Goal: Information Seeking & Learning: Learn about a topic

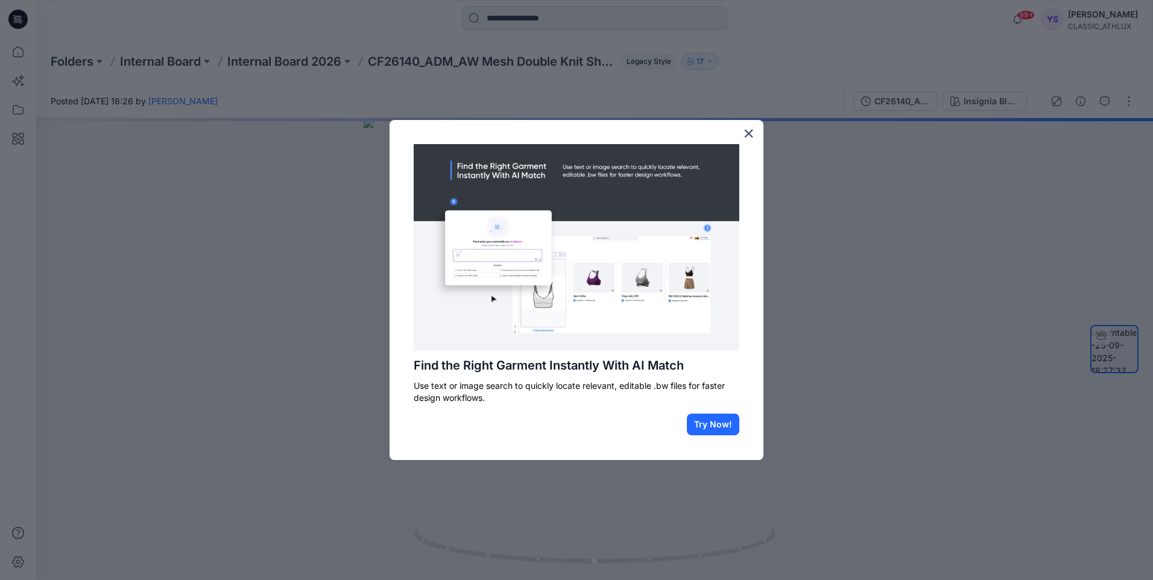
click at [13, 52] on div at bounding box center [576, 290] width 1153 height 580
click at [578, 135] on button "×" at bounding box center [748, 133] width 11 height 19
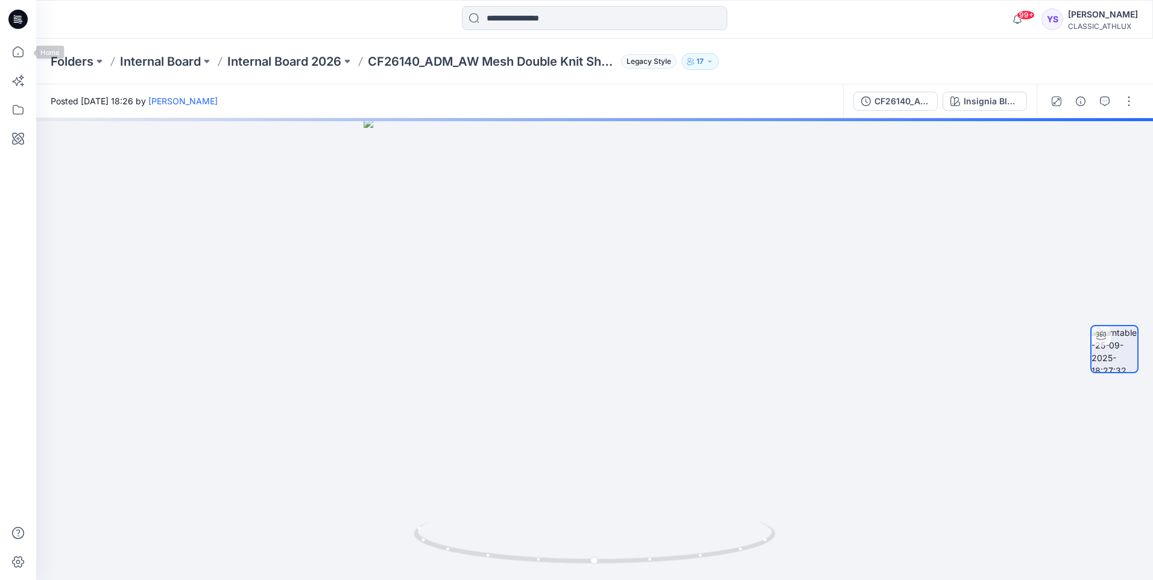
click at [13, 17] on icon at bounding box center [17, 19] width 19 height 19
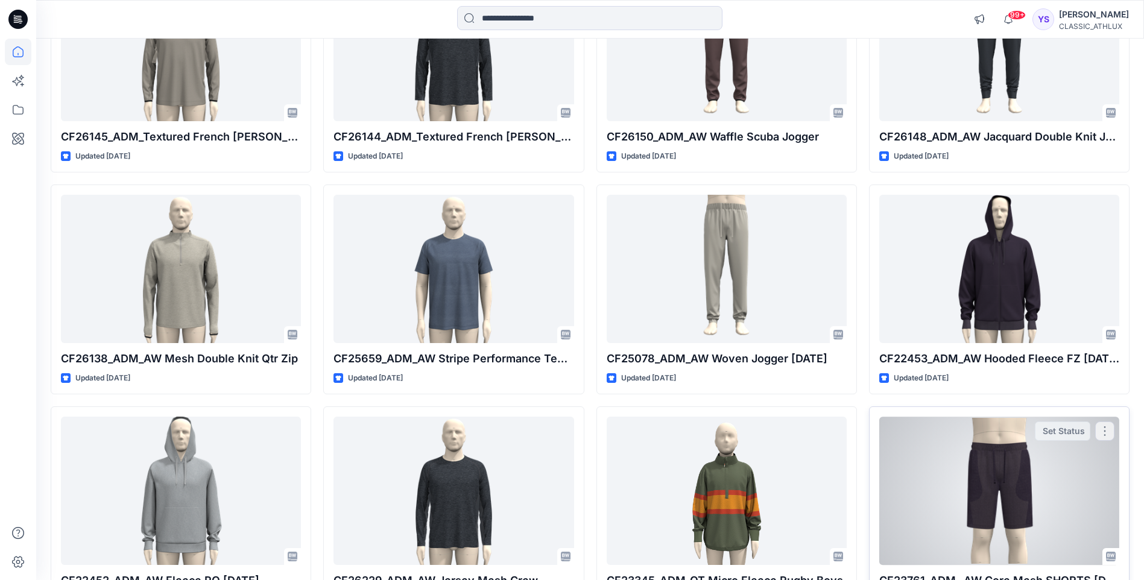
scroll to position [2964, 0]
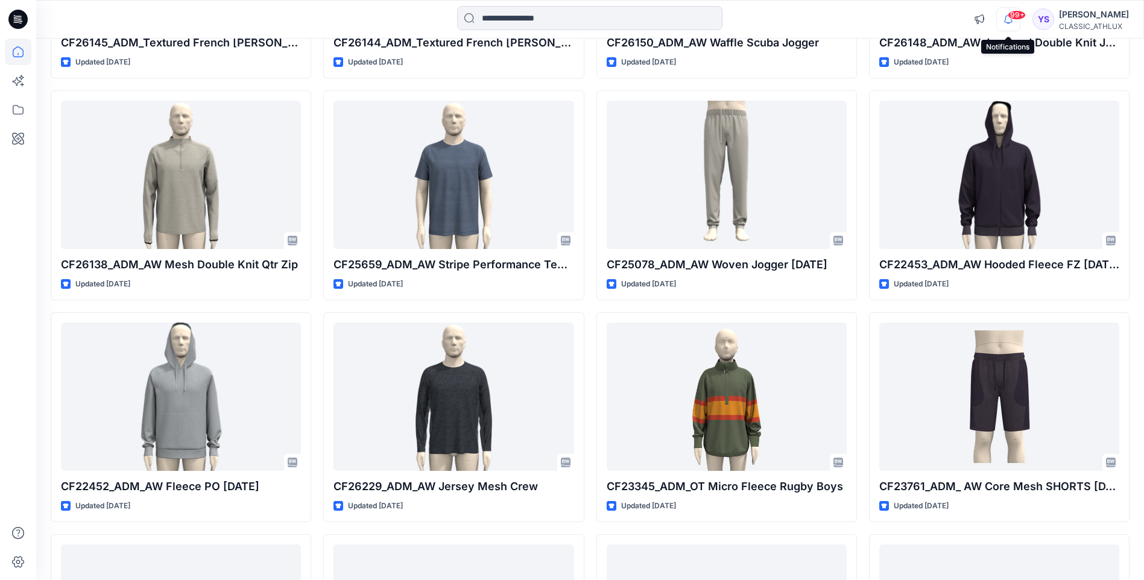
click at [578, 9] on icon "button" at bounding box center [1008, 19] width 23 height 24
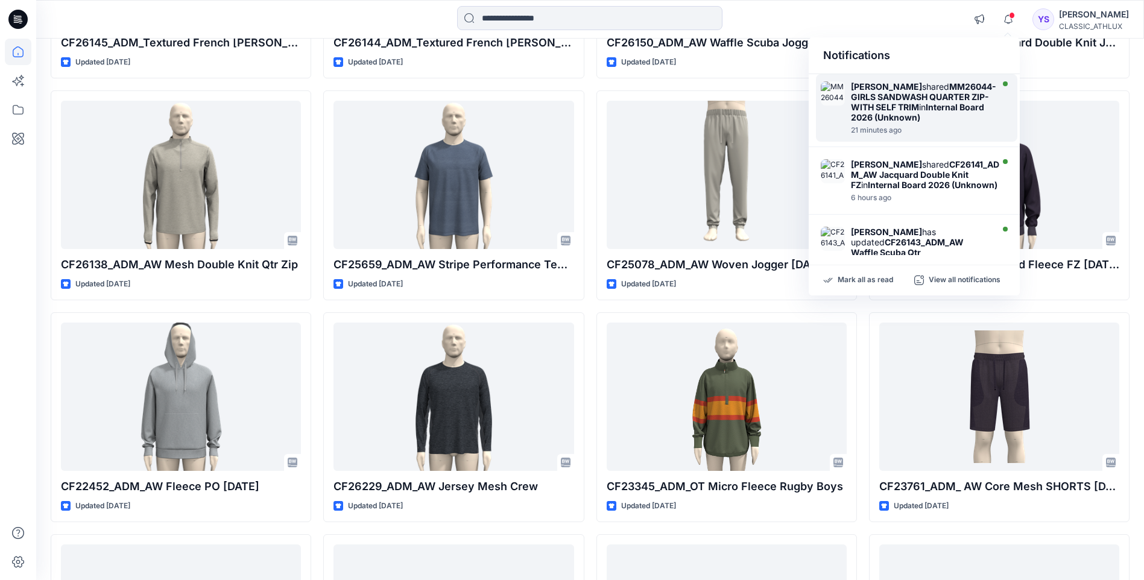
click at [578, 89] on div "[PERSON_NAME] shared MM26044- GIRLS SANDWASH QUARTER ZIP- WITH SELF TRIM in Int…" at bounding box center [923, 101] width 145 height 41
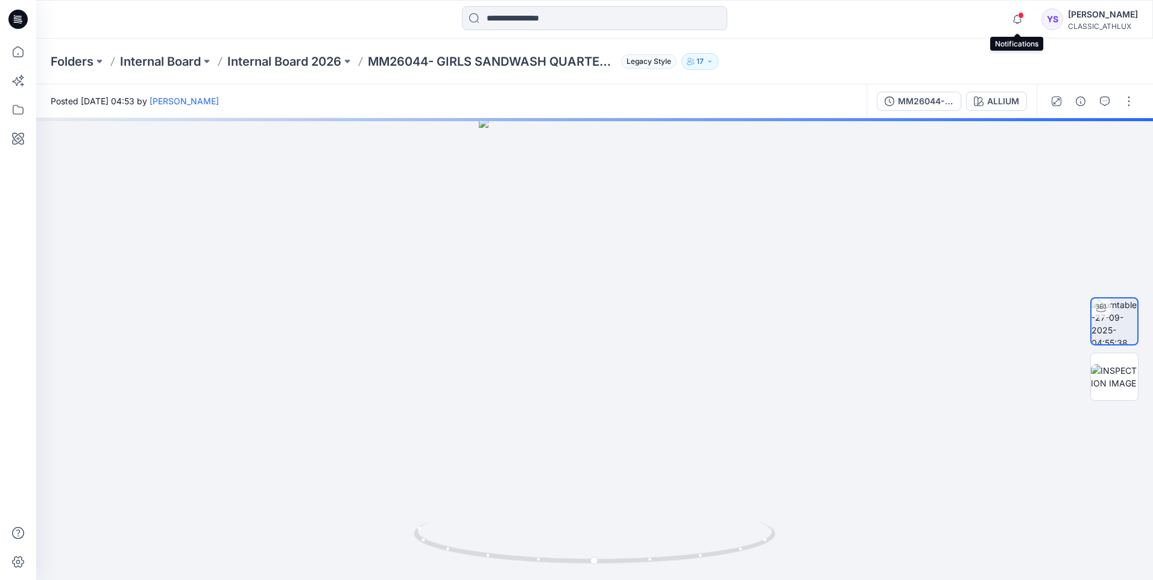
click at [578, 12] on span at bounding box center [1021, 15] width 6 height 7
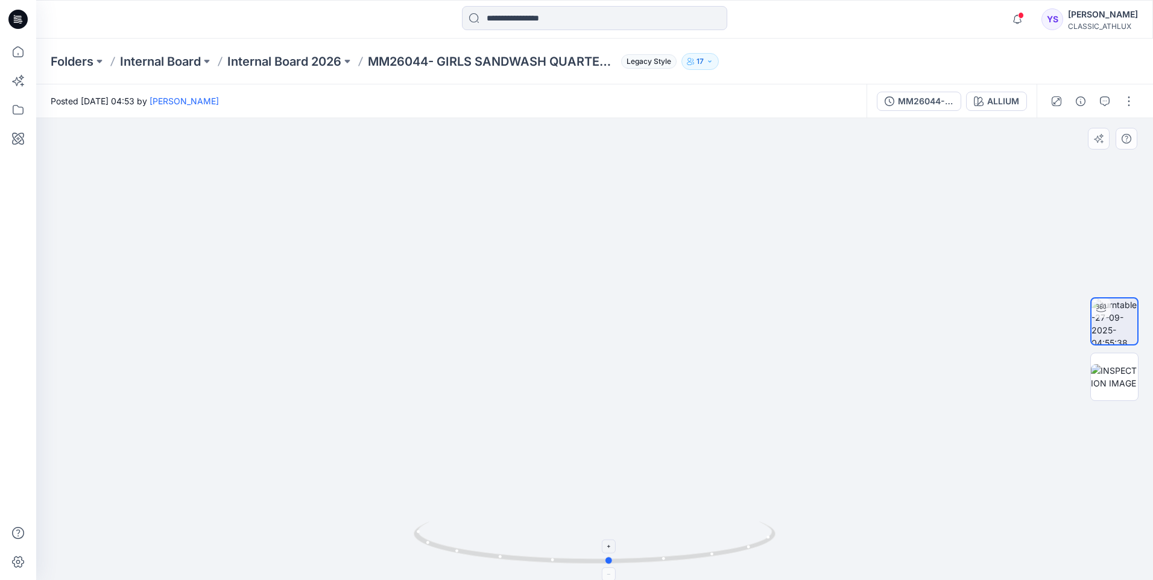
drag, startPoint x: 729, startPoint y: 557, endPoint x: 746, endPoint y: 539, distance: 25.2
click at [578, 539] on icon at bounding box center [596, 544] width 365 height 45
drag, startPoint x: 719, startPoint y: 513, endPoint x: 715, endPoint y: 434, distance: 79.1
click at [578, 434] on div at bounding box center [594, 349] width 1117 height 462
click at [578, 17] on span at bounding box center [1021, 15] width 6 height 7
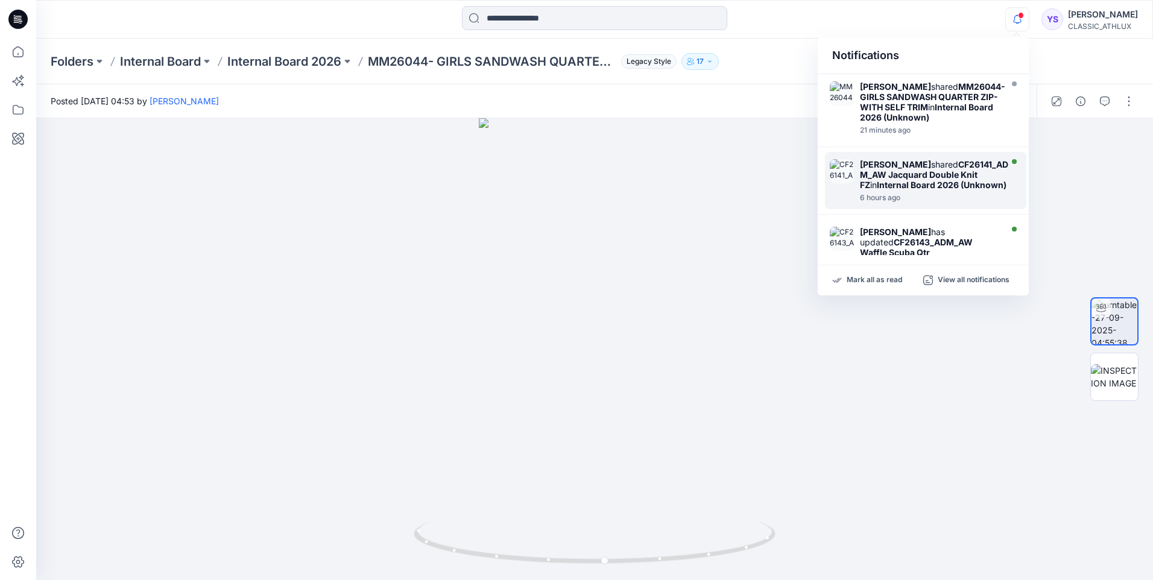
click at [578, 190] on strong "CF26141_ADM_AW Jacquard Double Knit FZ" at bounding box center [934, 174] width 148 height 31
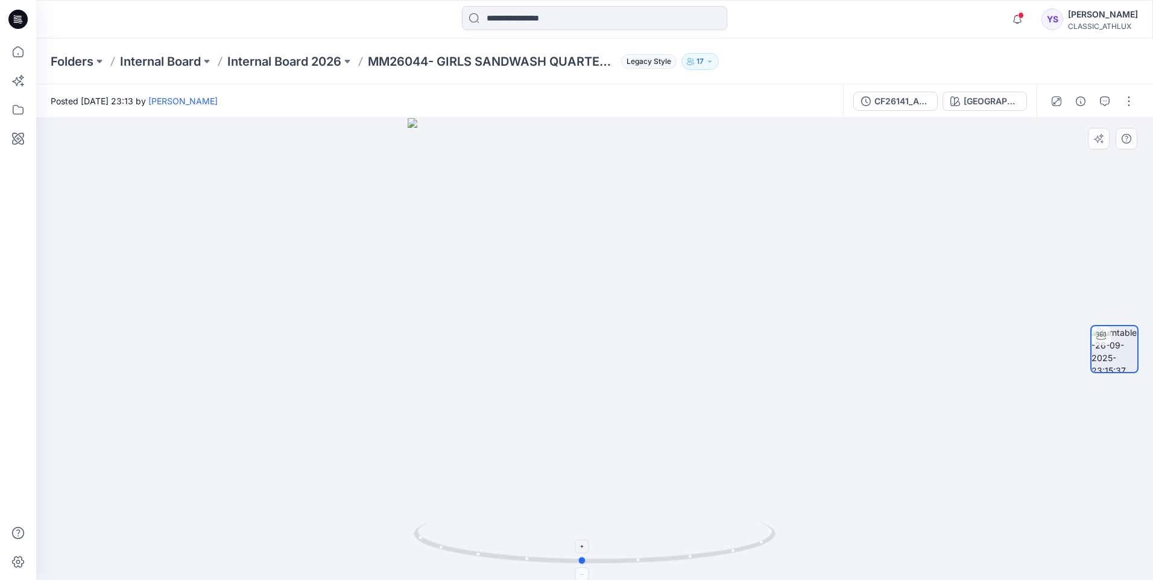
drag, startPoint x: 715, startPoint y: 556, endPoint x: 708, endPoint y: 540, distance: 17.0
click at [578, 540] on icon at bounding box center [596, 544] width 365 height 45
click at [578, 18] on span at bounding box center [1021, 15] width 6 height 7
drag, startPoint x: 742, startPoint y: 552, endPoint x: 503, endPoint y: 502, distance: 244.0
click at [571, 549] on icon at bounding box center [596, 544] width 365 height 45
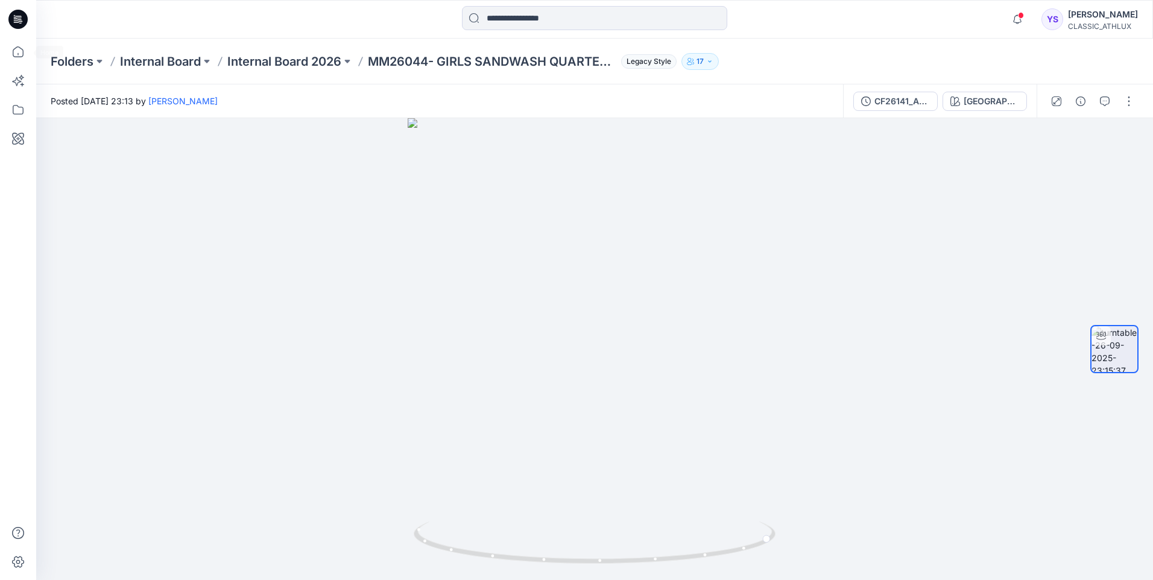
click at [19, 24] on icon at bounding box center [17, 19] width 19 height 19
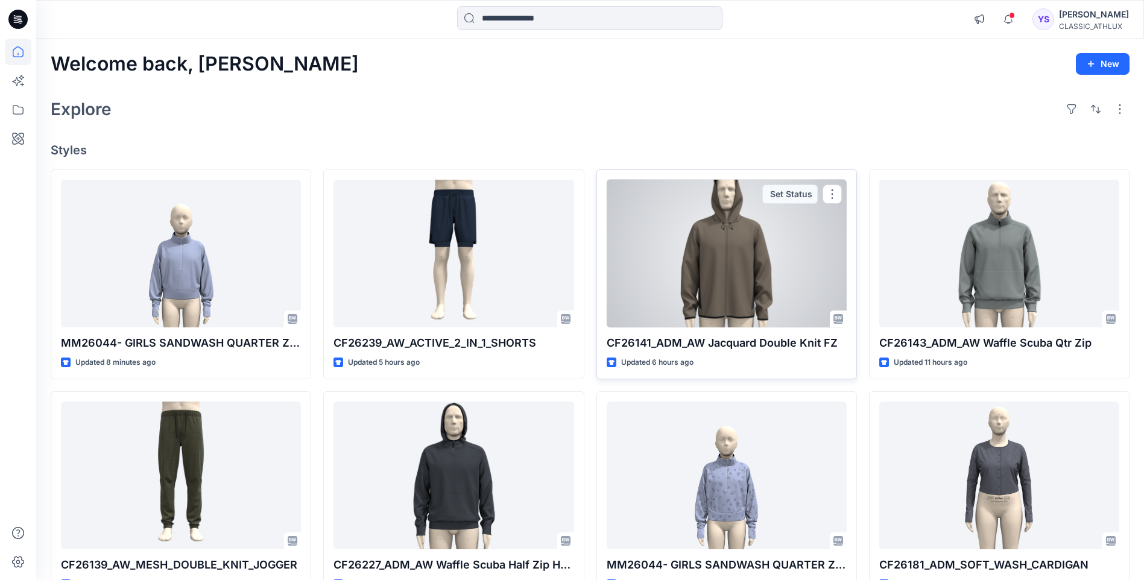
click at [578, 230] on div at bounding box center [727, 254] width 240 height 148
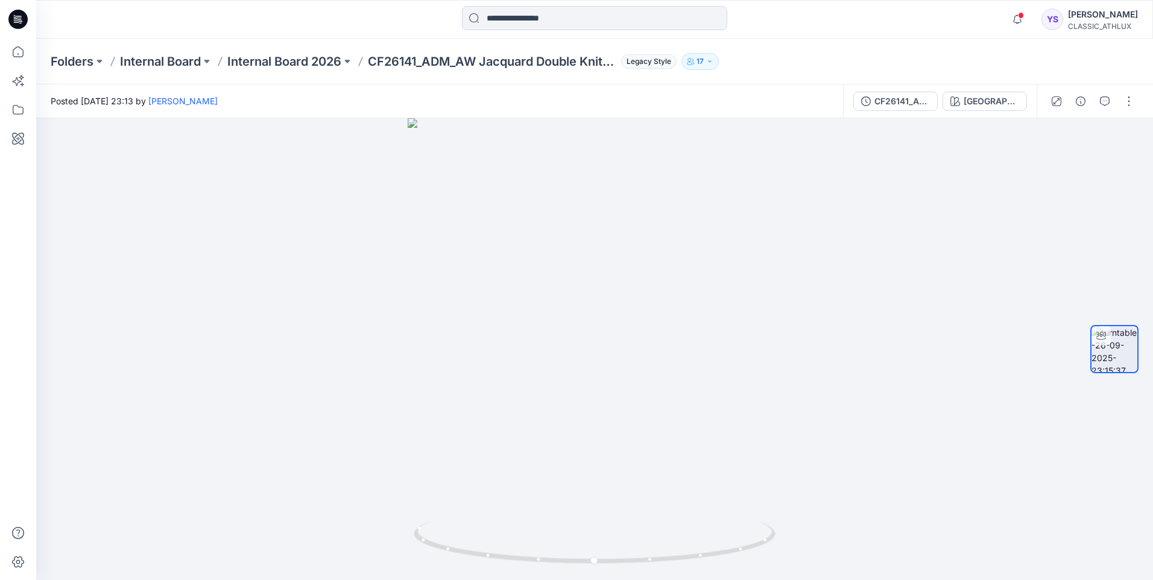
click at [16, 22] on icon at bounding box center [17, 19] width 19 height 19
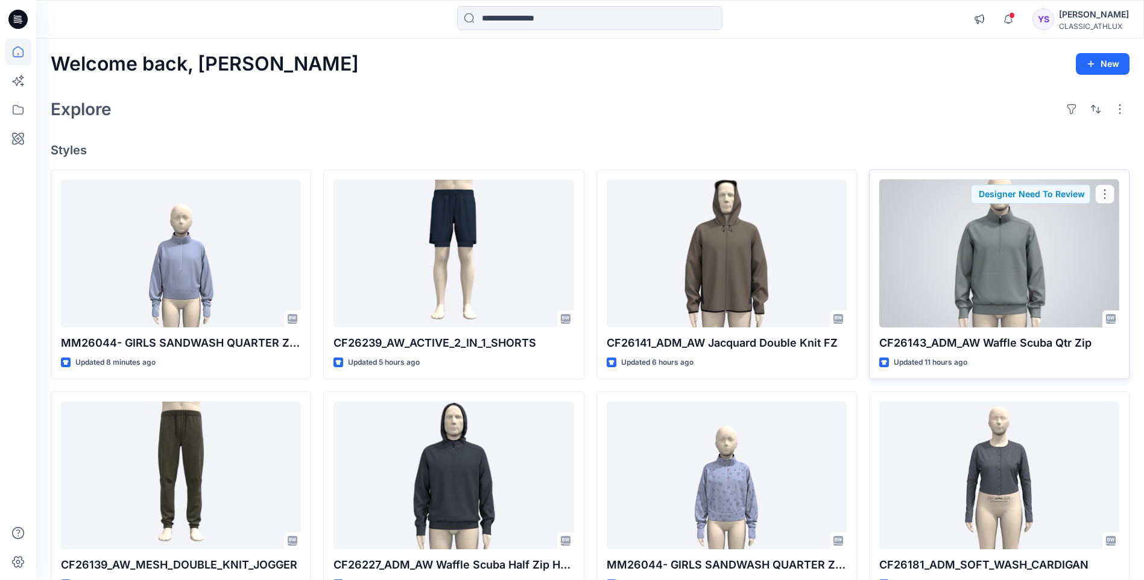
click at [578, 264] on div at bounding box center [999, 254] width 240 height 148
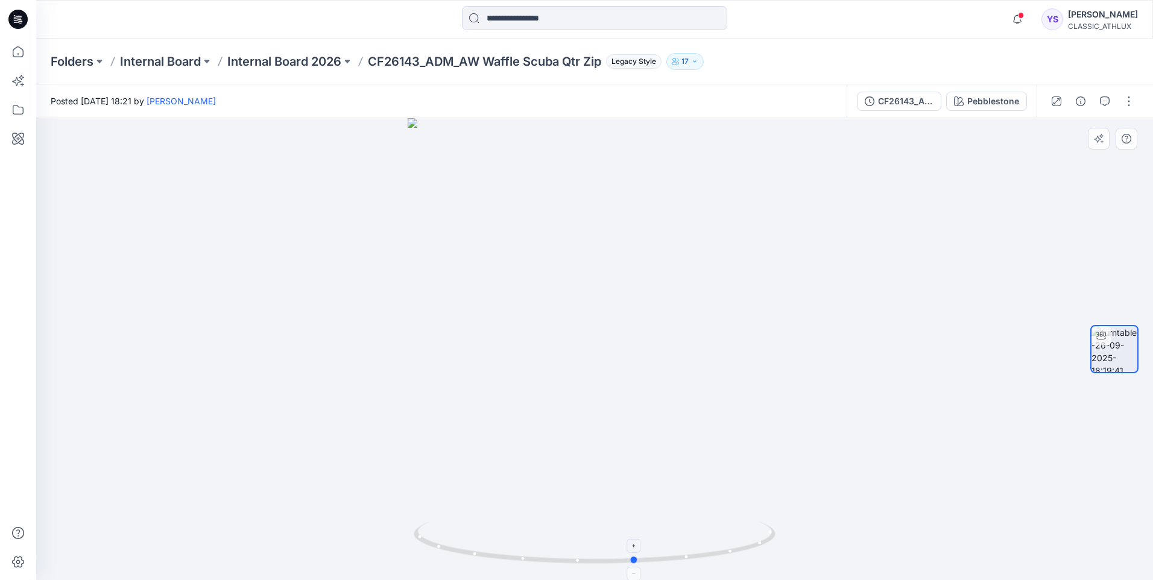
drag, startPoint x: 669, startPoint y: 565, endPoint x: 711, endPoint y: 551, distance: 44.3
click at [578, 551] on icon at bounding box center [596, 544] width 365 height 45
